Goal: Information Seeking & Learning: Stay updated

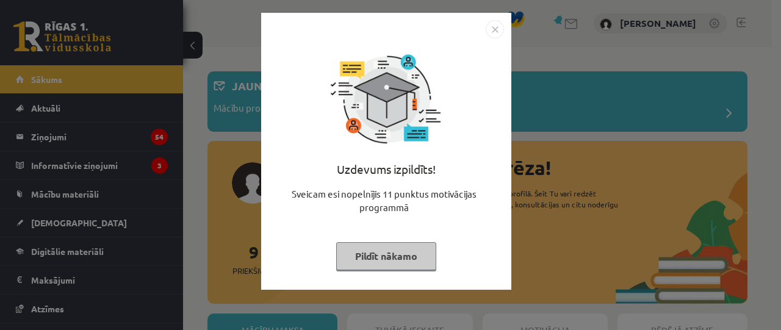
click at [394, 258] on button "Pildīt nākamo" at bounding box center [386, 256] width 100 height 28
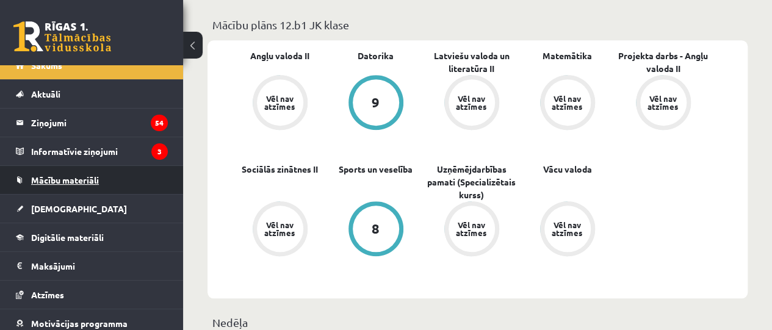
scroll to position [13, 0]
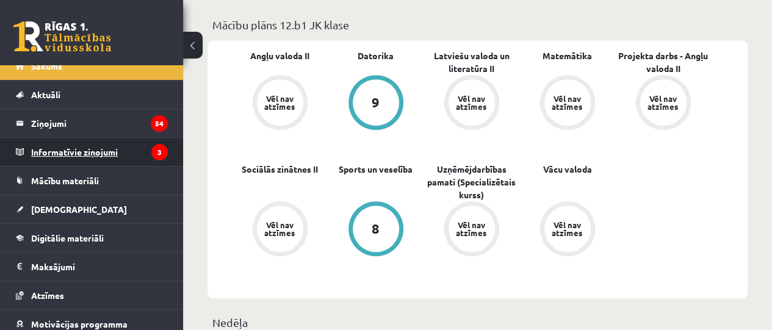
click at [101, 149] on legend "Informatīvie ziņojumi 3" at bounding box center [99, 152] width 137 height 28
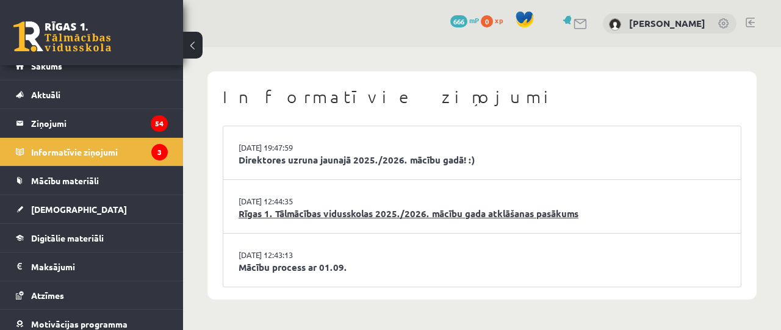
click at [376, 217] on link "Rīgas 1. Tālmācības vidusskolas 2025./2026. mācību gada atklāšanas pasākums" at bounding box center [482, 214] width 487 height 14
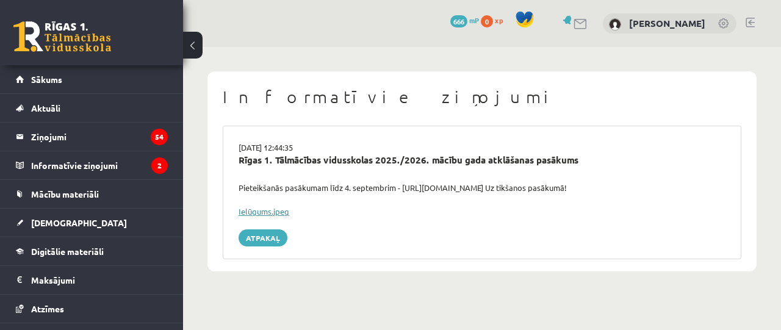
click at [275, 214] on link "Ielūgums.jpeg" at bounding box center [264, 211] width 51 height 10
click at [266, 206] on div "Ielūgums.jpeg" at bounding box center [482, 212] width 487 height 12
click at [265, 213] on link "Ielūgums.jpeg" at bounding box center [264, 211] width 51 height 10
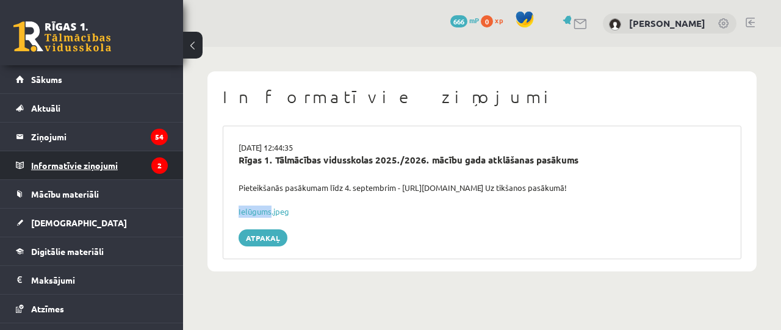
click at [82, 166] on legend "Informatīvie ziņojumi 2" at bounding box center [99, 165] width 137 height 28
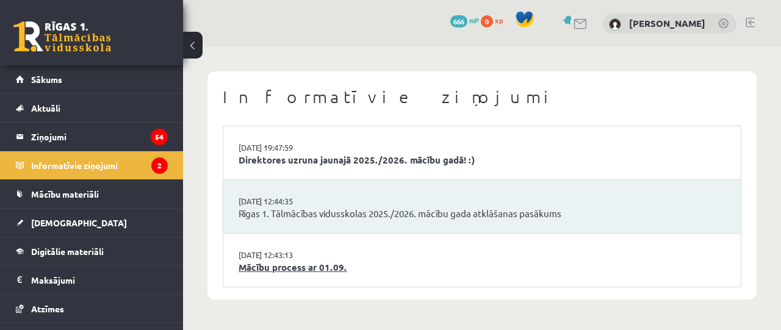
click at [299, 267] on link "Mācību process ar 01.09." at bounding box center [482, 268] width 487 height 14
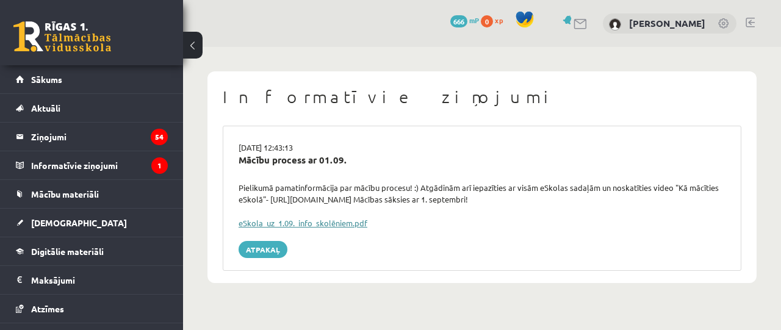
click at [323, 224] on link "eSkola_uz_1.09._info_skolēniem.pdf" at bounding box center [303, 223] width 129 height 10
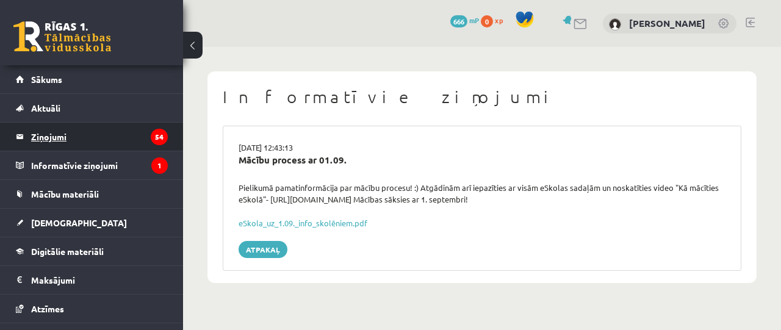
click at [45, 136] on legend "Ziņojumi 54" at bounding box center [99, 137] width 137 height 28
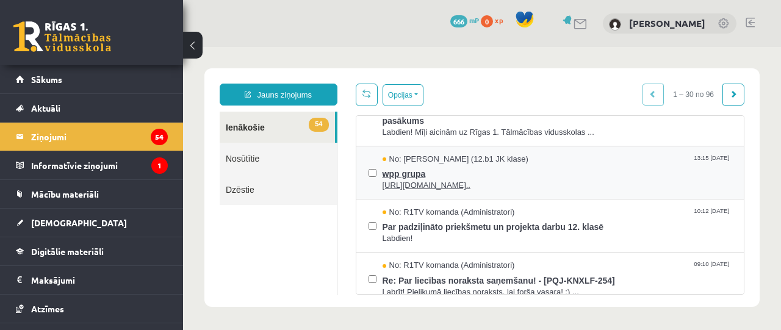
scroll to position [47, 0]
click at [422, 186] on span "[URL][DOMAIN_NAME].." at bounding box center [558, 185] width 350 height 12
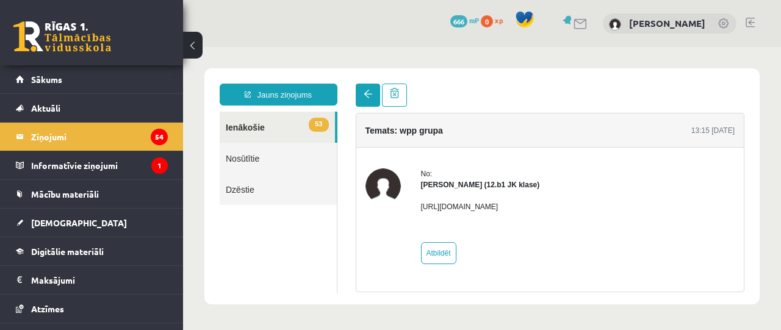
scroll to position [0, 0]
click at [373, 90] on link at bounding box center [368, 95] width 24 height 23
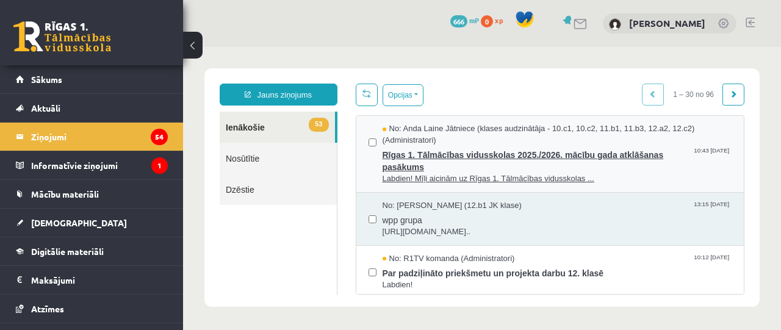
click at [431, 181] on span "Labdien! Mīļi aicinām uz Rīgas 1. Tālmācības vidusskolas ..." at bounding box center [558, 179] width 350 height 12
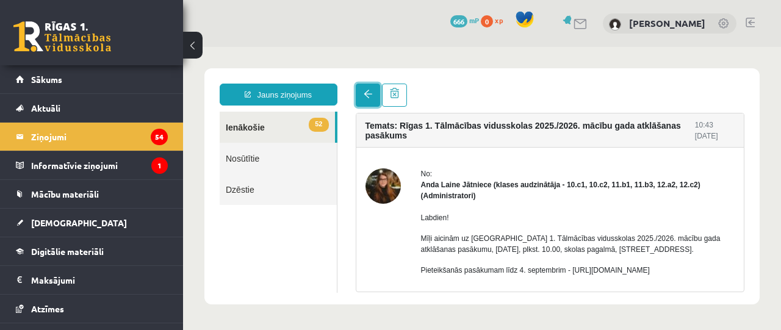
click at [363, 96] on link at bounding box center [368, 95] width 24 height 23
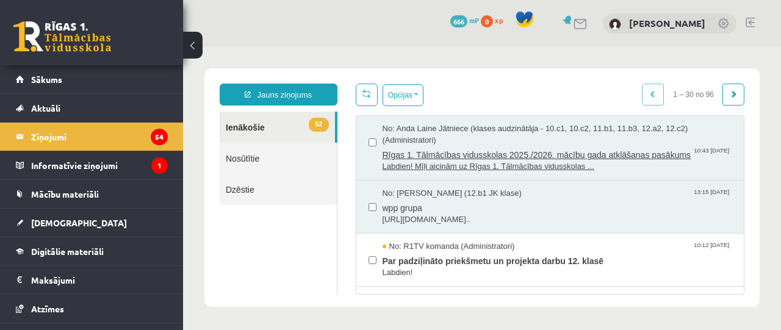
click at [425, 129] on span "No: Anda Laine Jātniece (klases audzinātāja - 10.c1, 10.c2, 11.b1, 11.b3, 12.a2…" at bounding box center [558, 134] width 350 height 23
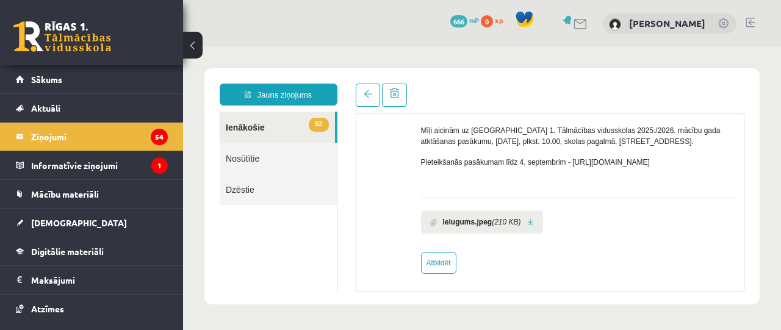
scroll to position [110, 0]
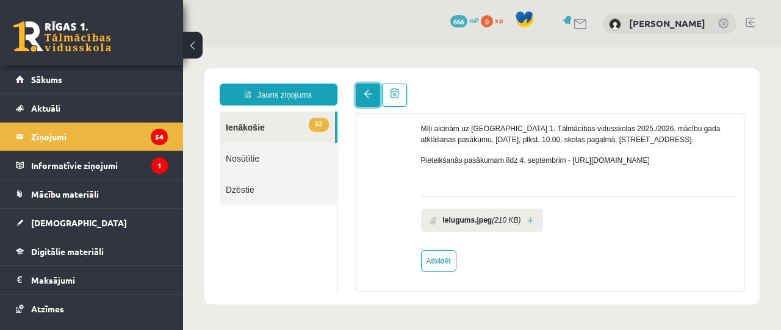
click at [364, 99] on link at bounding box center [368, 95] width 24 height 23
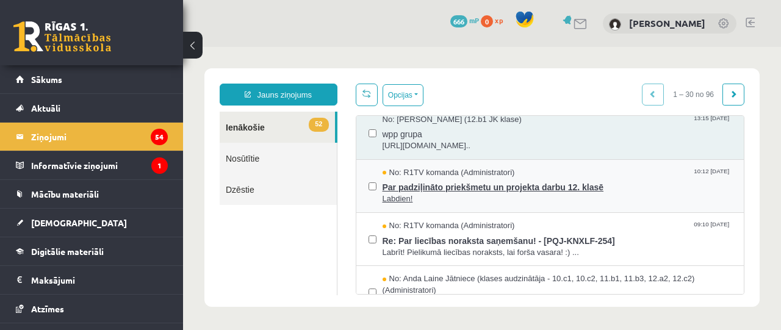
scroll to position [74, 0]
click at [443, 193] on span "Par padziļināto priekšmetu un projekta darbu 12. klasē" at bounding box center [558, 185] width 350 height 15
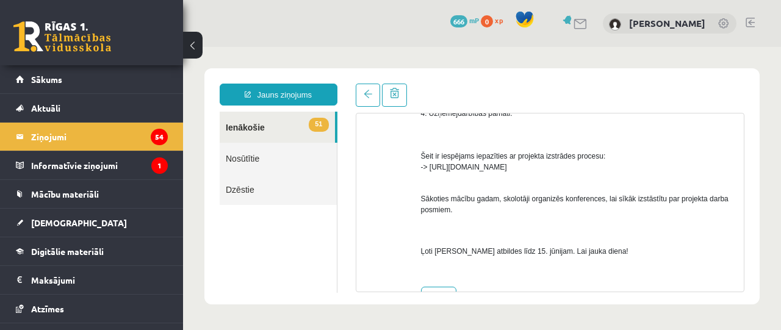
scroll to position [314, 0]
click at [497, 165] on span "Šeit ir iespējams iepazīties ar projekta izstrādes procesu: -> https://www.skol…" at bounding box center [513, 149] width 185 height 41
drag, startPoint x: 430, startPoint y: 164, endPoint x: 610, endPoint y: 165, distance: 180.0
click at [610, 165] on p "Šeit ir iespējams iepazīties ar projekta izstrādes procesu: -> https://www.skol…" at bounding box center [578, 150] width 314 height 44
copy span "https://www.skola2030.lv/lv/skolotajiem/projekta-darbs"
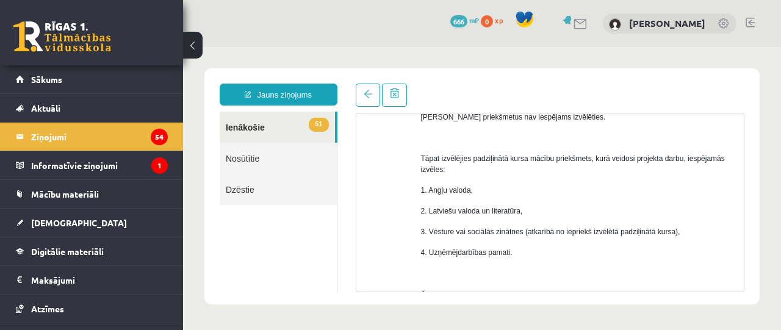
scroll to position [171, 0]
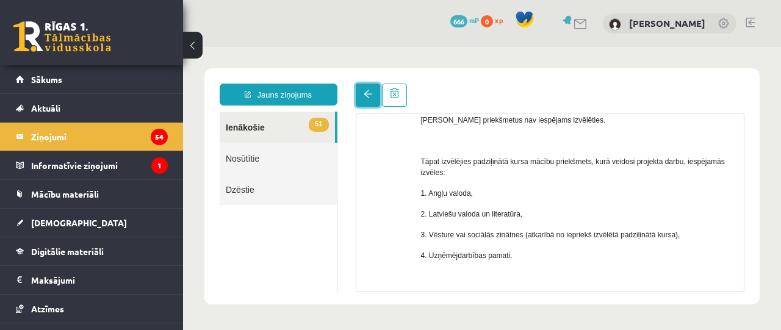
click at [363, 103] on link at bounding box center [368, 95] width 24 height 23
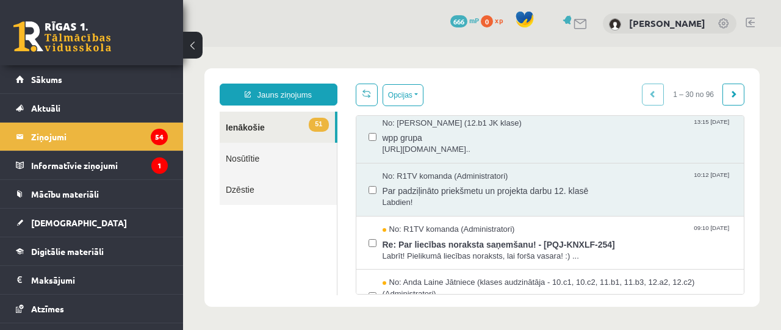
scroll to position [72, 0]
drag, startPoint x: 653, startPoint y: 197, endPoint x: 698, endPoint y: 218, distance: 50.0
click at [698, 215] on div "No: R1TV komanda (Administratori) 10:12 30/05/2025 Par padziļināto priekšmetu u…" at bounding box center [550, 188] width 388 height 53
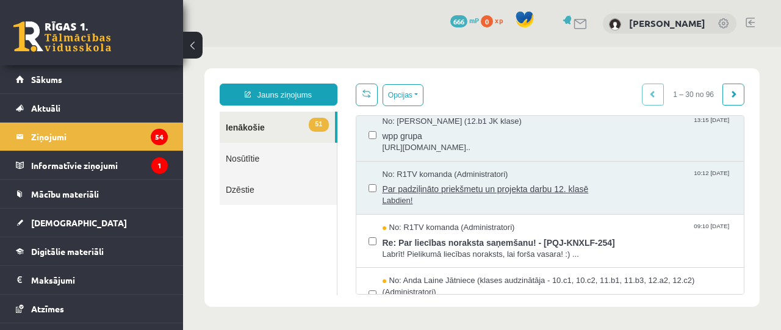
click at [579, 181] on div "No: R1TV komanda (Administratori) 10:12 30/05/2025" at bounding box center [558, 175] width 350 height 12
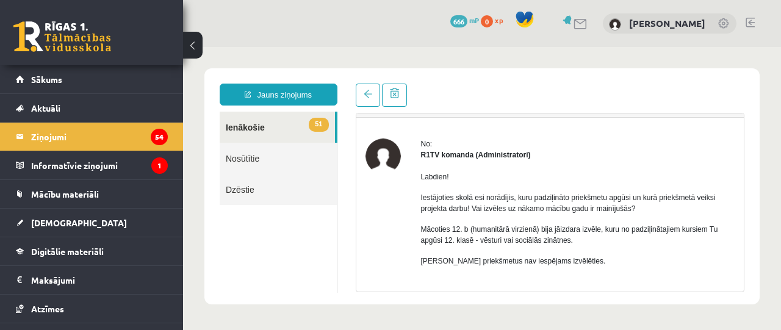
scroll to position [0, 0]
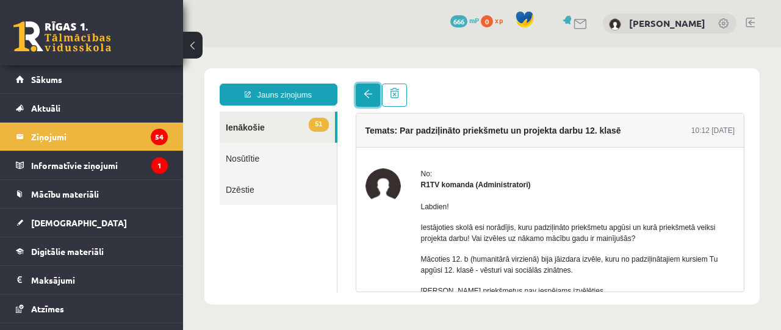
click at [377, 95] on link at bounding box center [368, 95] width 24 height 23
click at [367, 102] on link at bounding box center [368, 95] width 24 height 23
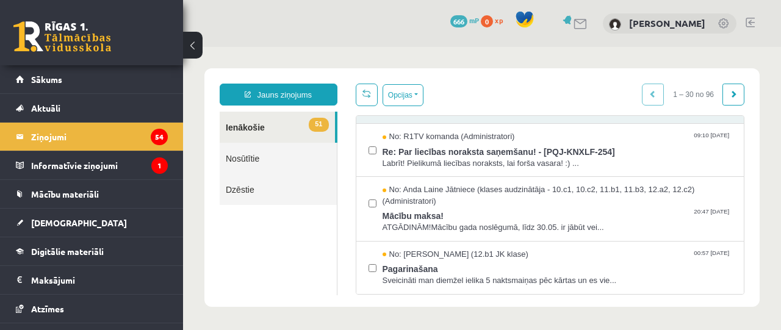
scroll to position [164, 0]
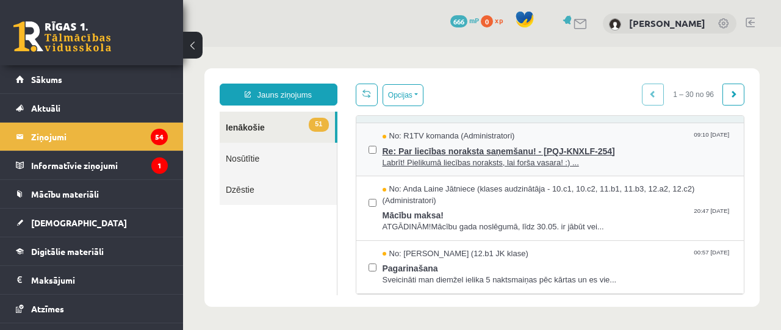
click at [443, 157] on span "Re: Par liecības noraksta saņemšanu! - [PQJ-KNXLF-254]" at bounding box center [558, 149] width 350 height 15
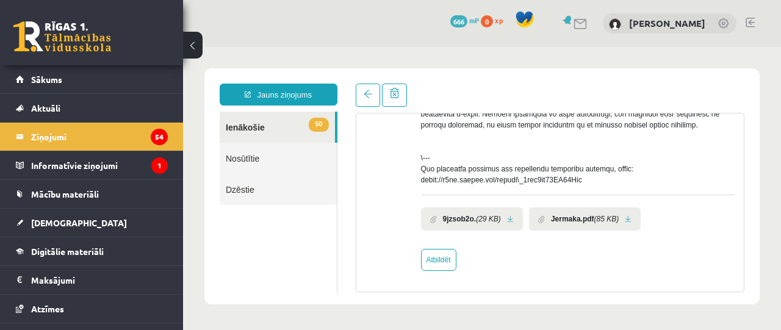
scroll to position [575, 0]
click at [579, 213] on li "Jermaka.pdf (85 KB)" at bounding box center [585, 218] width 112 height 23
click at [626, 219] on link at bounding box center [628, 219] width 7 height 8
click at [478, 222] on icon "(29 KB)" at bounding box center [488, 219] width 25 height 11
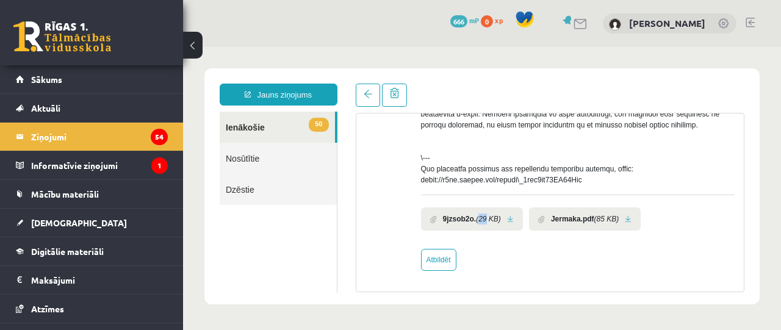
click at [478, 222] on icon "(29 KB)" at bounding box center [488, 219] width 25 height 11
click at [510, 222] on link at bounding box center [510, 219] width 7 height 8
click at [361, 80] on div "Jauns ziņojums 50 Ienākošie Nosūtītie Dzēstie ** ********* ********* ******* Te…" at bounding box center [481, 186] width 555 height 236
click at [361, 92] on link at bounding box center [368, 95] width 24 height 23
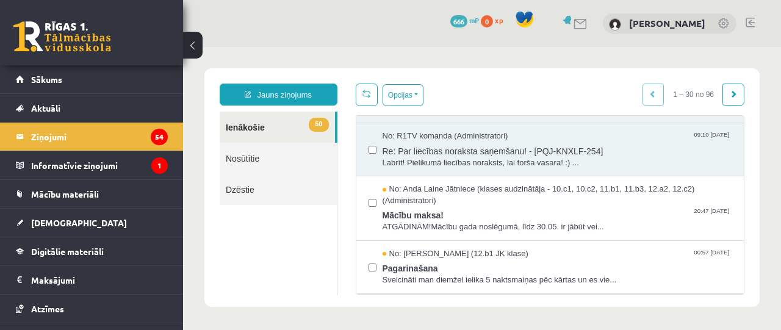
scroll to position [164, 0]
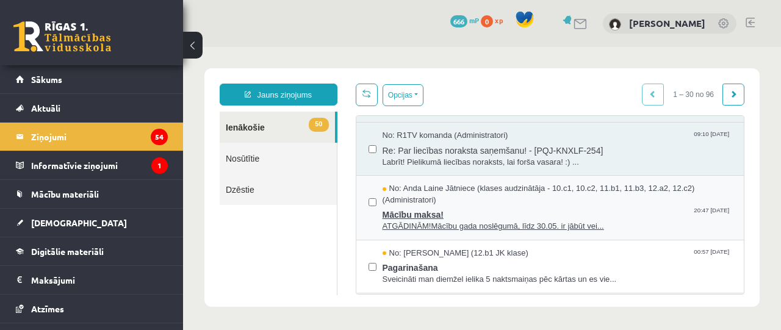
click at [419, 221] on span "Mācību maksa!" at bounding box center [558, 213] width 350 height 15
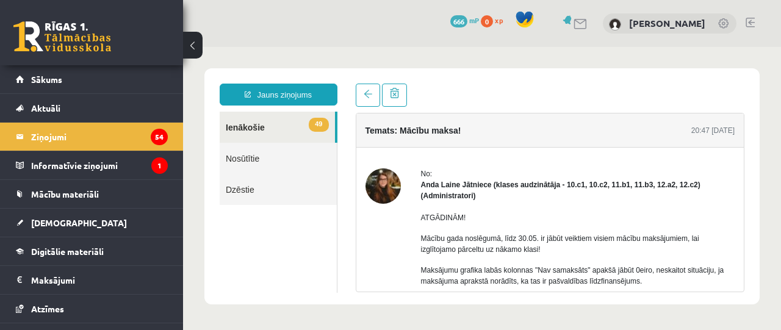
scroll to position [0, 0]
click at [366, 99] on link at bounding box center [368, 95] width 24 height 23
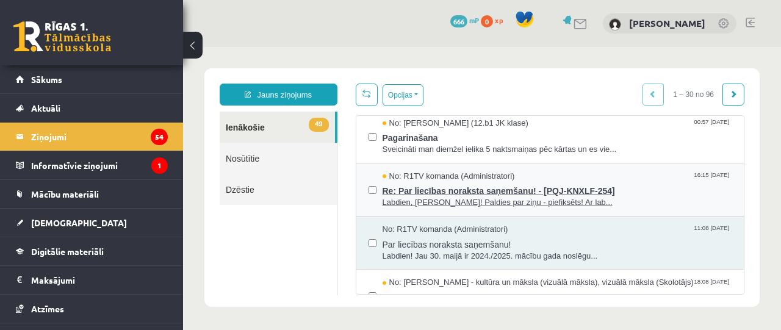
scroll to position [293, 0]
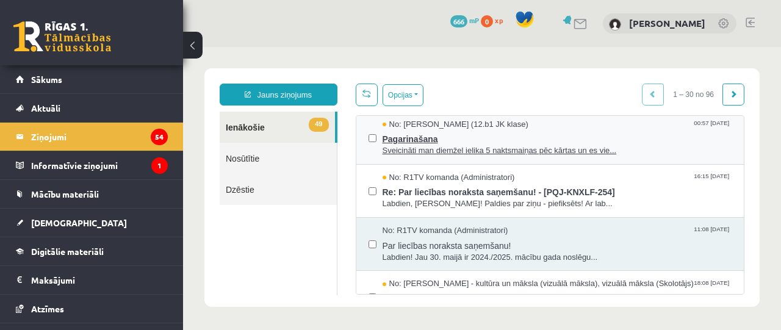
click at [403, 145] on span "Pagarinašana" at bounding box center [558, 137] width 350 height 15
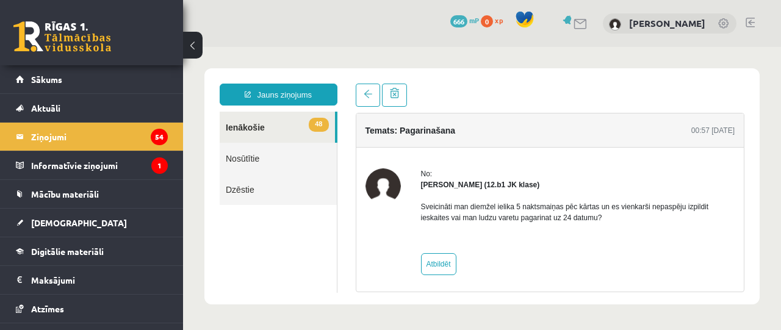
scroll to position [4, 0]
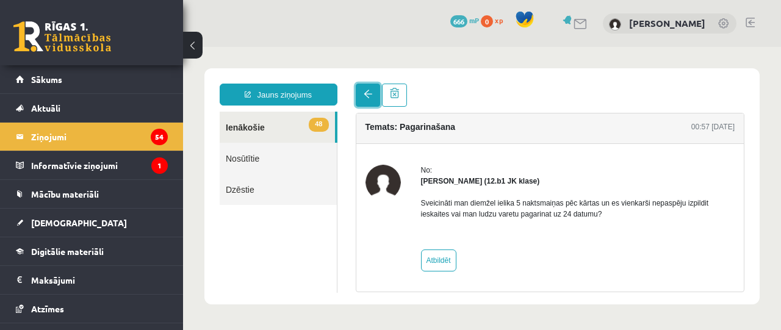
click at [370, 92] on span at bounding box center [368, 94] width 9 height 9
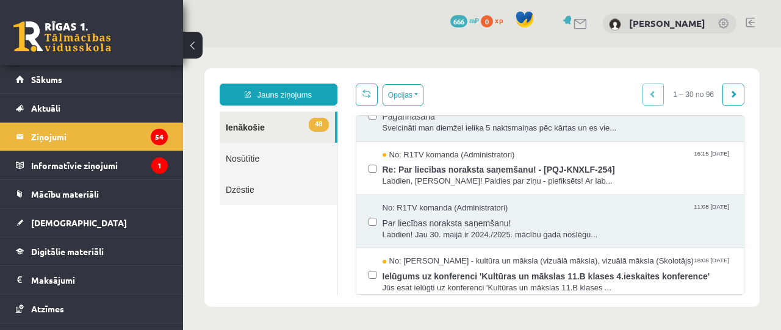
scroll to position [316, 0]
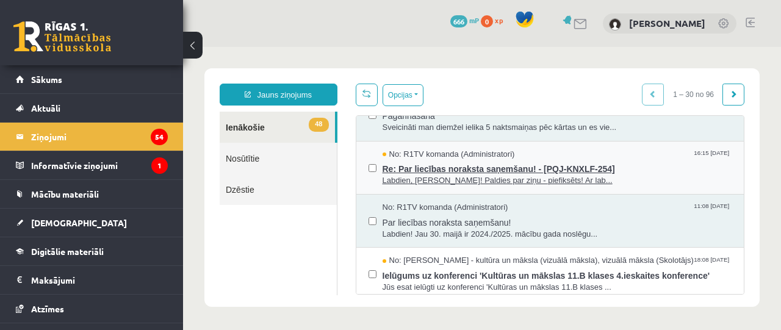
click at [480, 175] on span "Re: Par liecības noraksta saņemšanu! - [PQJ-KNXLF-254]" at bounding box center [558, 167] width 350 height 15
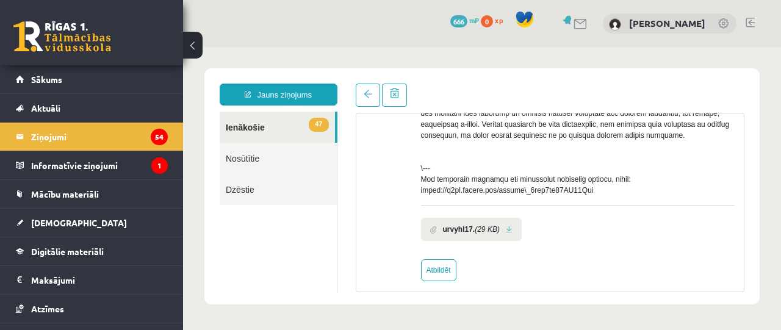
scroll to position [575, 0]
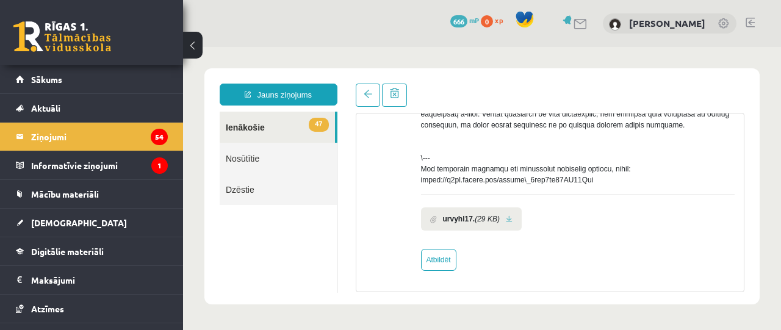
drag, startPoint x: 503, startPoint y: 220, endPoint x: 509, endPoint y: 220, distance: 6.1
click at [509, 220] on li "urvyhl17. (29 KB)" at bounding box center [471, 218] width 101 height 23
click at [509, 220] on link at bounding box center [509, 219] width 7 height 8
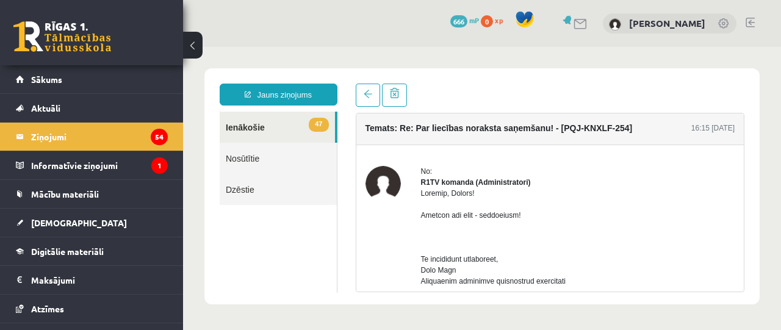
scroll to position [0, 0]
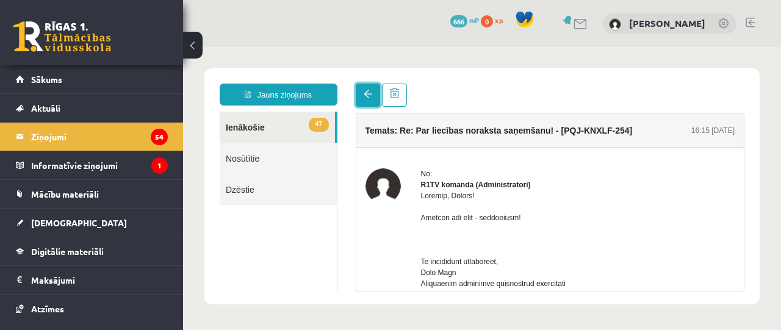
click at [360, 104] on link at bounding box center [368, 95] width 24 height 23
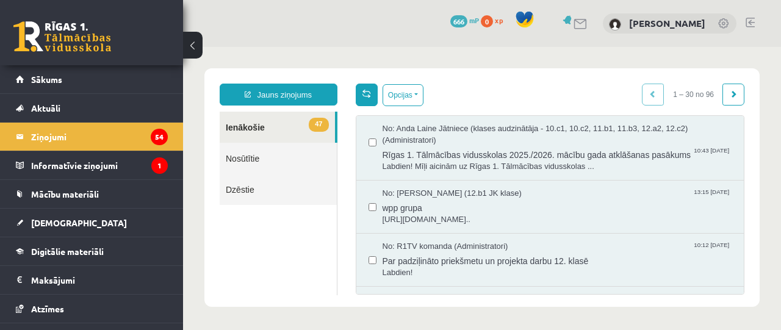
click at [367, 93] on span at bounding box center [367, 93] width 9 height 9
click at [96, 167] on legend "Informatīvie ziņojumi 1" at bounding box center [99, 165] width 137 height 28
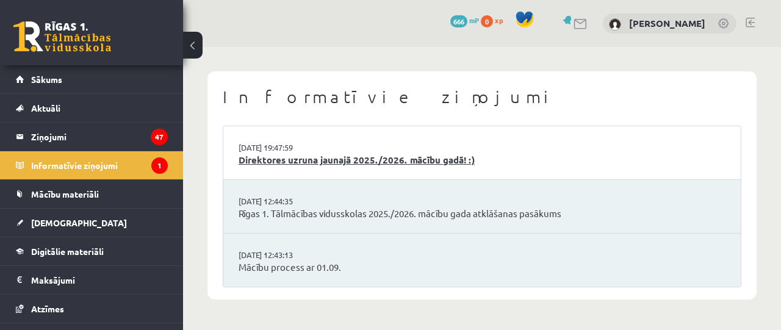
click at [335, 157] on link "Direktores uzruna jaunajā 2025./2026. mācību gadā! :)" at bounding box center [482, 160] width 487 height 14
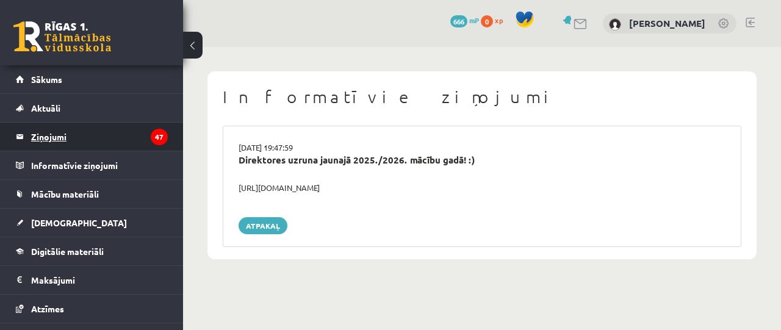
click at [59, 134] on legend "Ziņojumi 47" at bounding box center [99, 137] width 137 height 28
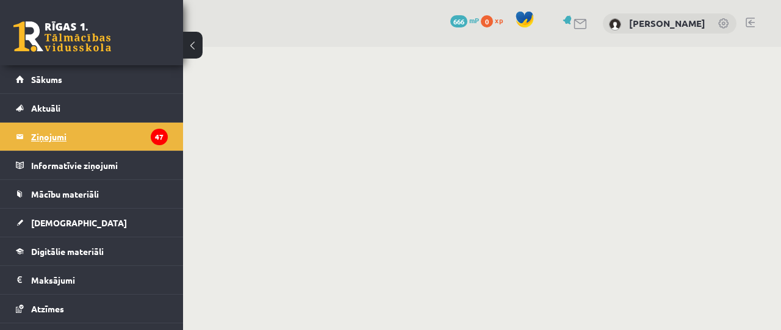
scroll to position [76, 0]
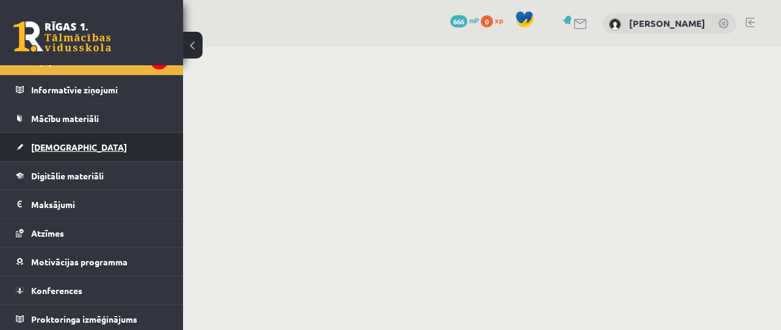
click at [61, 148] on span "[DEMOGRAPHIC_DATA]" at bounding box center [79, 147] width 96 height 11
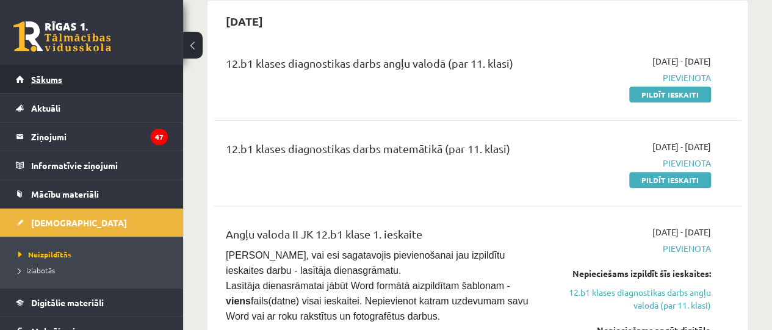
click at [60, 86] on link "Sākums" at bounding box center [92, 79] width 152 height 28
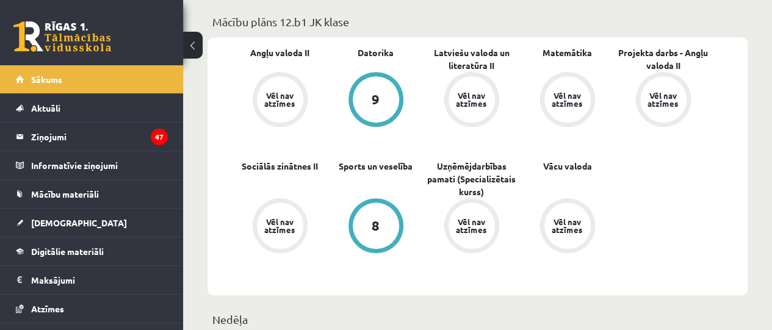
scroll to position [369, 0]
click at [658, 51] on link "Projekta darbs - Angļu valoda II" at bounding box center [663, 59] width 96 height 26
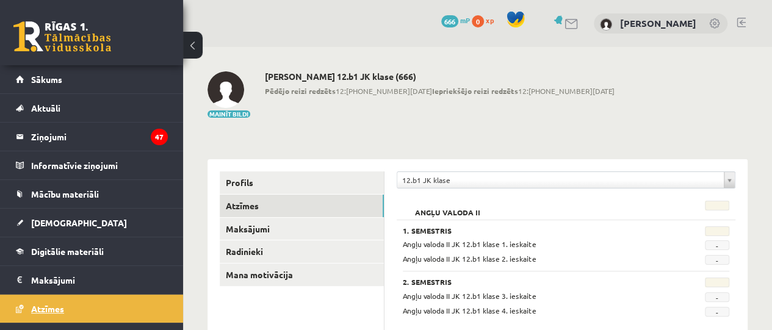
click at [63, 309] on span "Atzīmes" at bounding box center [47, 308] width 33 height 11
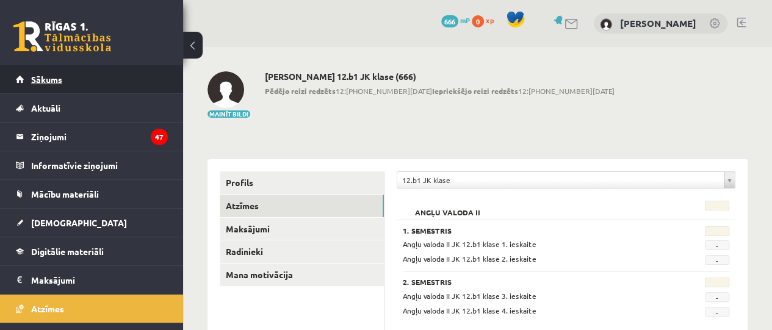
click at [74, 80] on link "Sākums" at bounding box center [92, 79] width 152 height 28
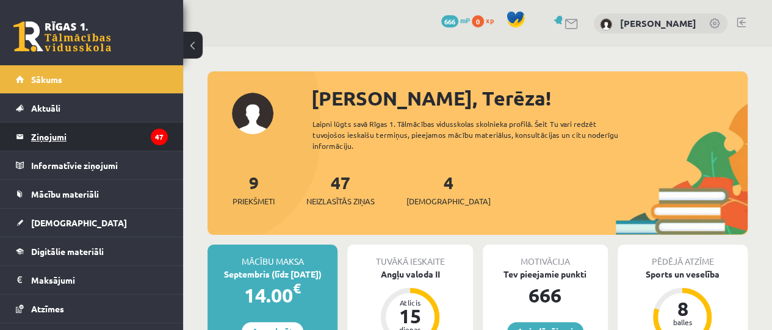
click at [98, 145] on legend "Ziņojumi 47" at bounding box center [99, 137] width 137 height 28
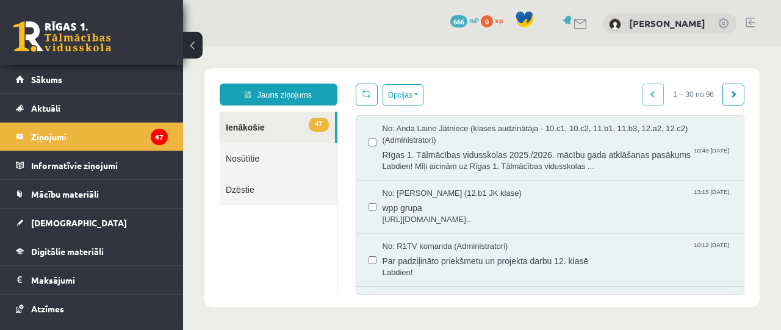
click at [258, 129] on link "47 Ienākošie" at bounding box center [277, 127] width 115 height 31
click at [353, 93] on div "Opcijas Atzīmēt visus ziņojumus Atcelt izvēlētos Atzīmēt visus kā lasītus Atzīm…" at bounding box center [551, 189] width 408 height 211
click at [364, 95] on span at bounding box center [367, 93] width 9 height 9
click at [369, 94] on link at bounding box center [367, 95] width 22 height 23
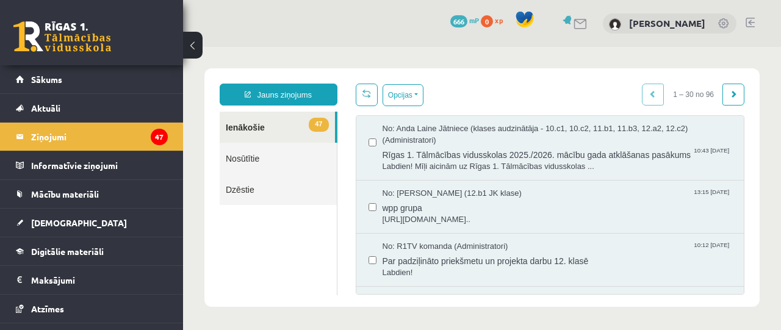
click at [262, 131] on link "47 Ienākošie" at bounding box center [277, 127] width 115 height 31
click at [475, 79] on div "Jauns ziņojums 47 Ienākošie Nosūtītie Dzēstie ** ********* ********* ******* Op…" at bounding box center [481, 187] width 555 height 239
click at [262, 125] on link "47 Ienākošie" at bounding box center [277, 127] width 115 height 31
click at [290, 123] on link "47 Ienākošie" at bounding box center [277, 127] width 115 height 31
click at [500, 71] on div "Jauns ziņojums 47 Ienākošie Nosūtītie Dzēstie ** ********* ********* ******* Op…" at bounding box center [481, 187] width 555 height 239
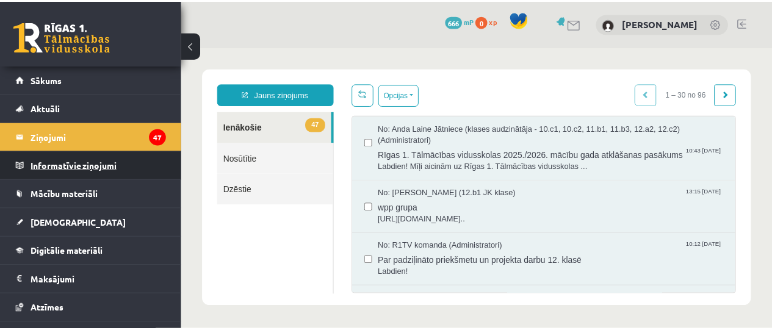
scroll to position [76, 0]
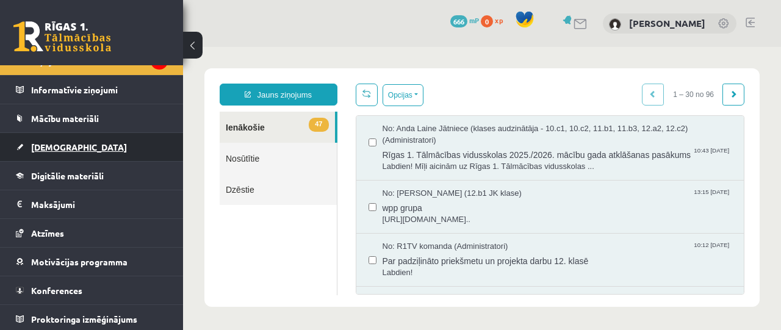
click at [62, 140] on link "[DEMOGRAPHIC_DATA]" at bounding box center [92, 147] width 152 height 28
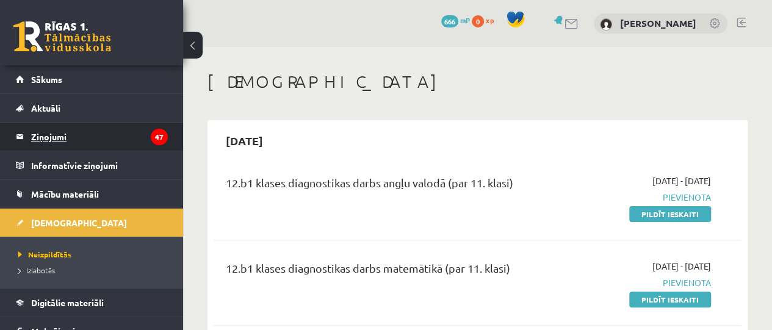
click at [51, 134] on legend "Ziņojumi 47" at bounding box center [99, 137] width 137 height 28
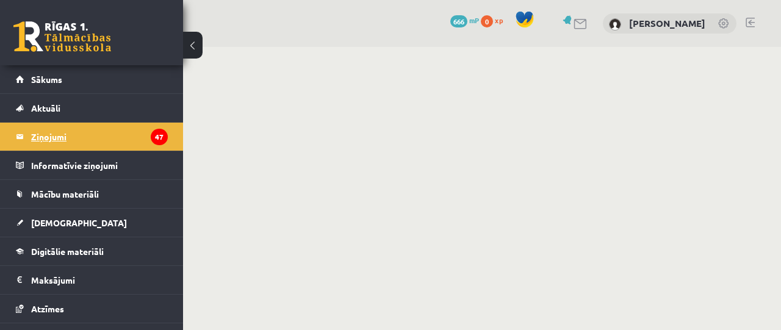
click at [87, 134] on legend "Ziņojumi 47" at bounding box center [99, 137] width 137 height 28
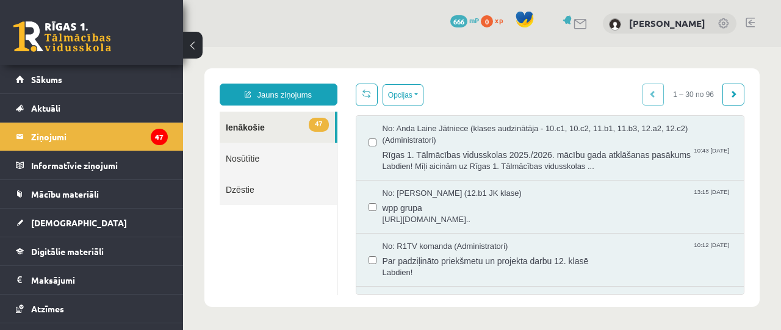
click at [278, 136] on link "47 Ienākošie" at bounding box center [277, 127] width 115 height 31
click at [313, 269] on ul "47 Ienākošie Nosūtītie Dzēstie" at bounding box center [279, 204] width 118 height 184
click at [45, 143] on legend "Ziņojumi 47" at bounding box center [99, 137] width 137 height 28
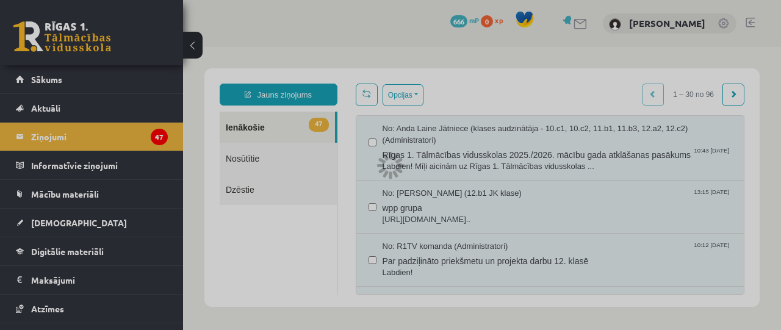
click at [472, 142] on div at bounding box center [390, 165] width 781 height 330
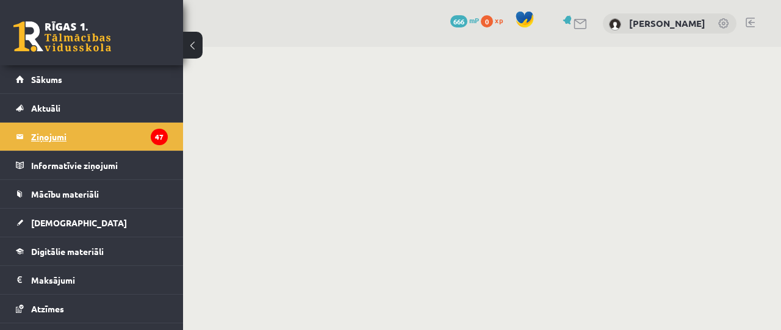
click at [82, 129] on legend "Ziņojumi 47" at bounding box center [99, 137] width 137 height 28
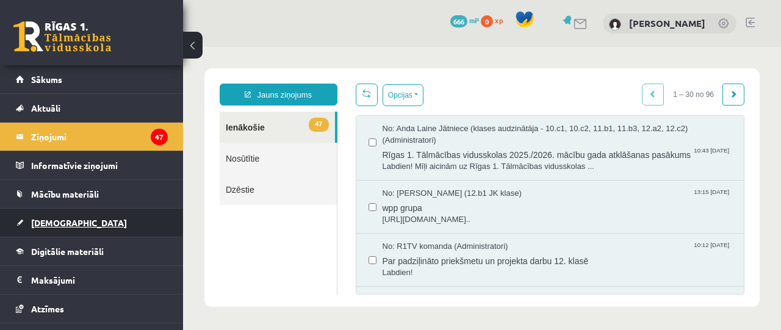
click at [51, 223] on span "[DEMOGRAPHIC_DATA]" at bounding box center [79, 222] width 96 height 11
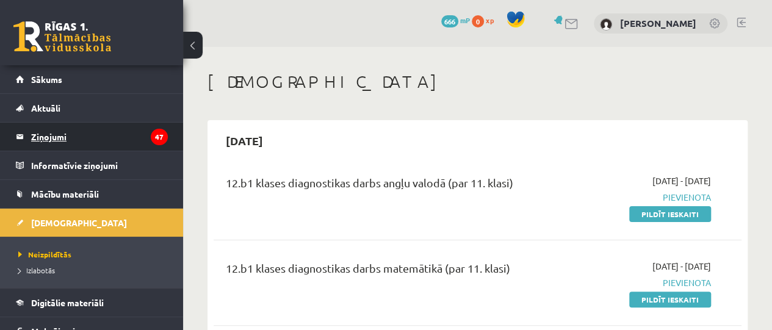
click at [61, 137] on legend "Ziņojumi 47" at bounding box center [99, 137] width 137 height 28
